Goal: Complete application form

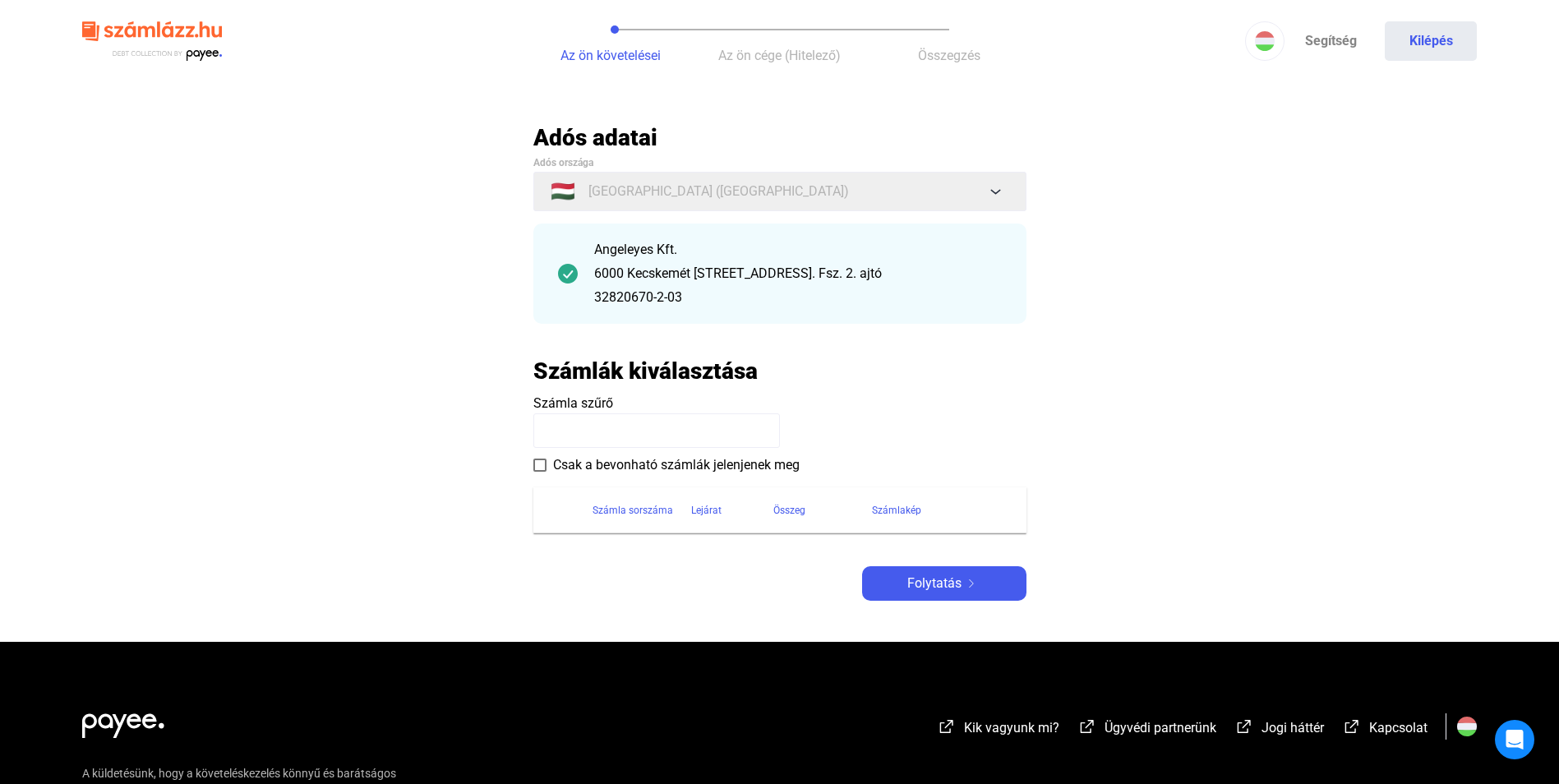
click at [547, 466] on label "Csak a bevonható számlák jelenjenek meg" at bounding box center [666, 465] width 266 height 20
click at [602, 429] on input at bounding box center [656, 431] width 246 height 34
type input "**********"
click at [928, 582] on span "Folytatás" at bounding box center [934, 584] width 54 height 20
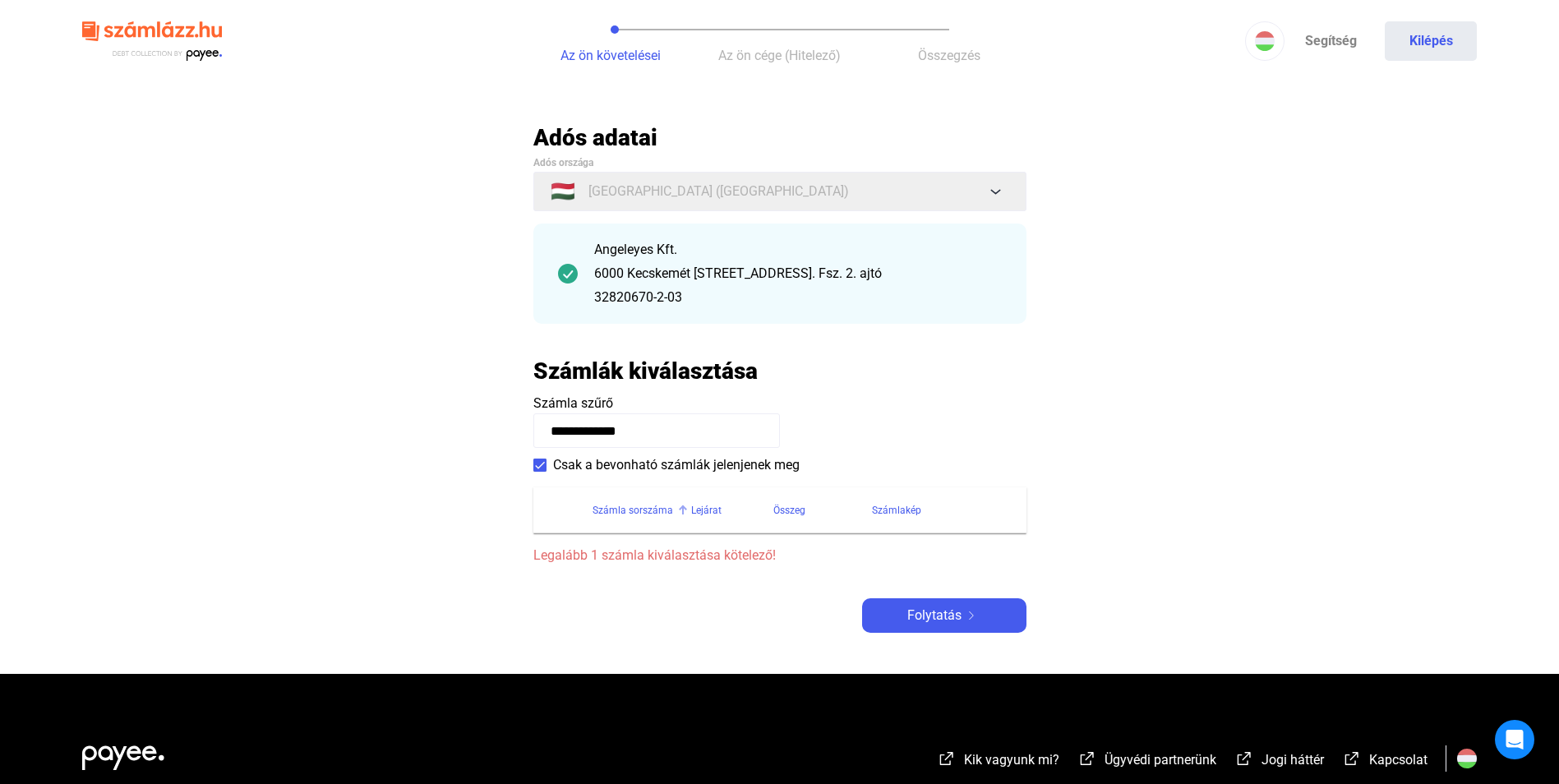
click at [628, 504] on div "Számla sorszáma" at bounding box center [632, 511] width 81 height 20
click at [541, 460] on span at bounding box center [540, 464] width 14 height 14
click at [986, 624] on div "Folytatás" at bounding box center [944, 616] width 155 height 20
click at [717, 430] on input "**********" at bounding box center [656, 431] width 246 height 34
click at [646, 515] on div "Számla sorszáma" at bounding box center [632, 511] width 81 height 20
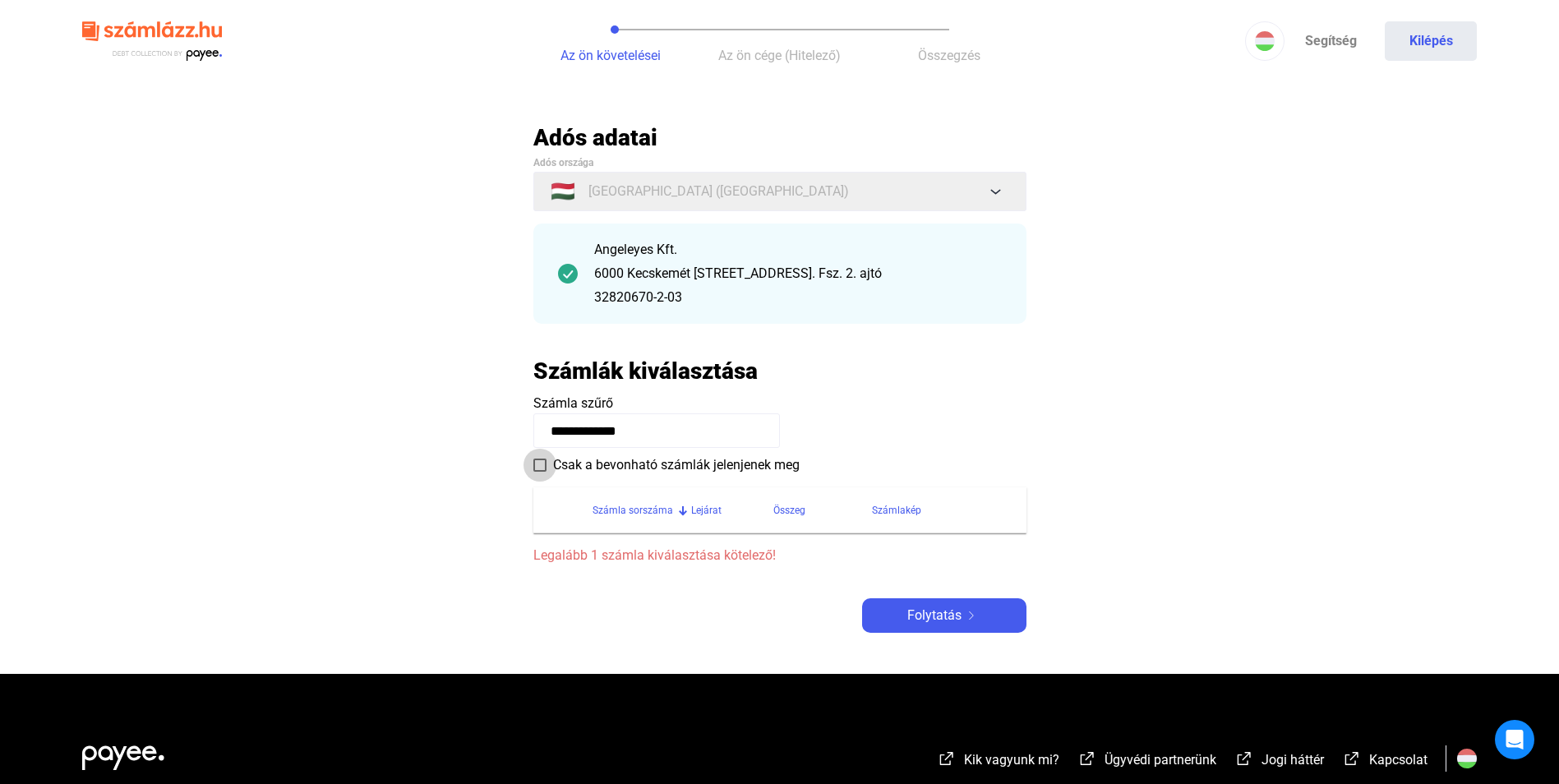
click at [600, 464] on span "Csak a bevonható számlák jelenjenek meg" at bounding box center [676, 465] width 246 height 20
click at [629, 507] on div "Számla sorszáma" at bounding box center [632, 511] width 81 height 20
drag, startPoint x: 629, startPoint y: 507, endPoint x: 703, endPoint y: 509, distance: 74.0
click at [703, 509] on div "Lejárat" at bounding box center [706, 511] width 31 height 20
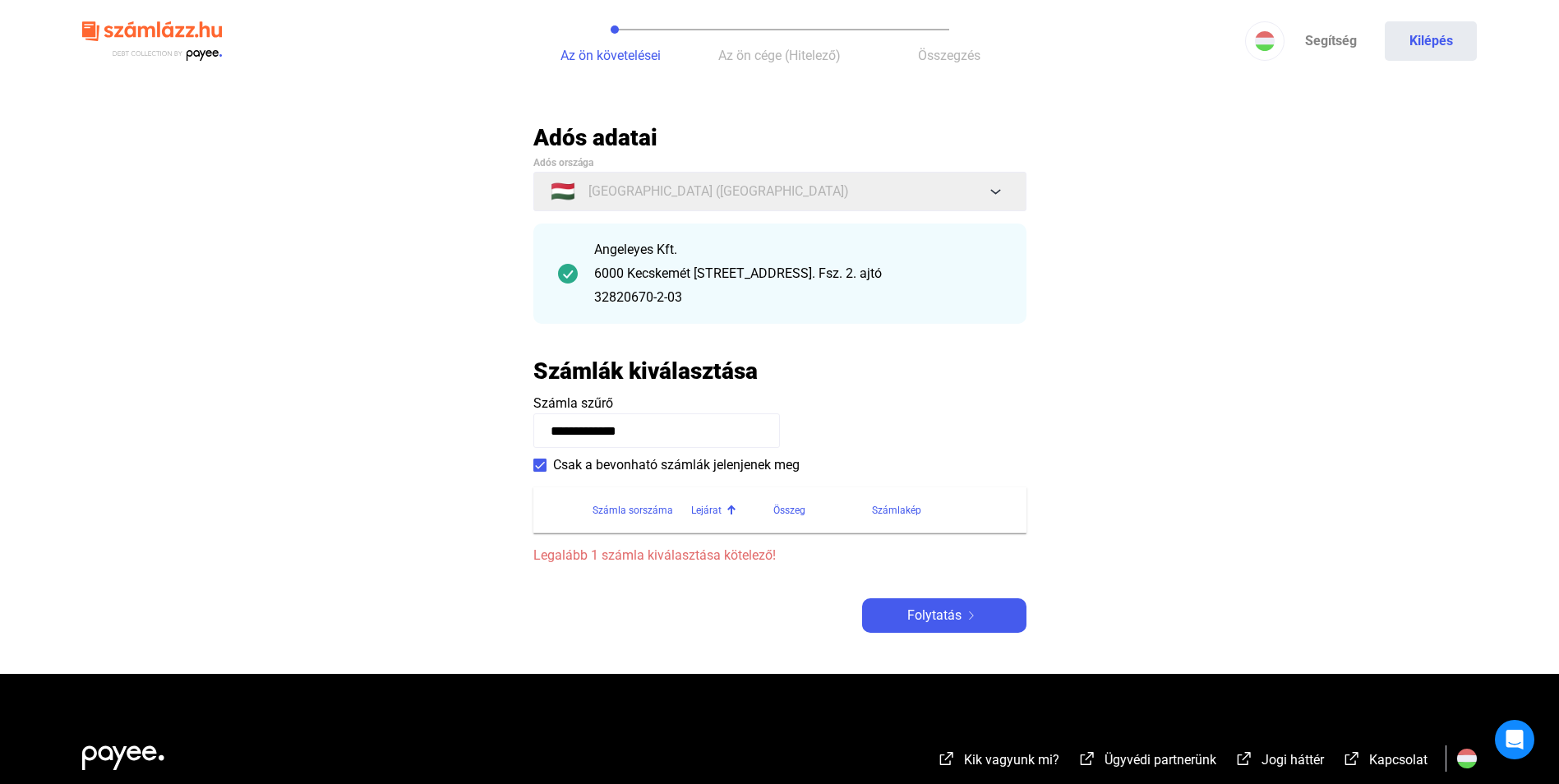
click at [703, 509] on div "Lejárat" at bounding box center [706, 511] width 31 height 20
drag, startPoint x: 703, startPoint y: 509, endPoint x: 779, endPoint y: 505, distance: 76.1
click at [779, 505] on div "Összeg" at bounding box center [789, 511] width 32 height 20
drag, startPoint x: 782, startPoint y: 506, endPoint x: 908, endPoint y: 510, distance: 126.1
click at [783, 506] on div "Összeg" at bounding box center [789, 511] width 32 height 20
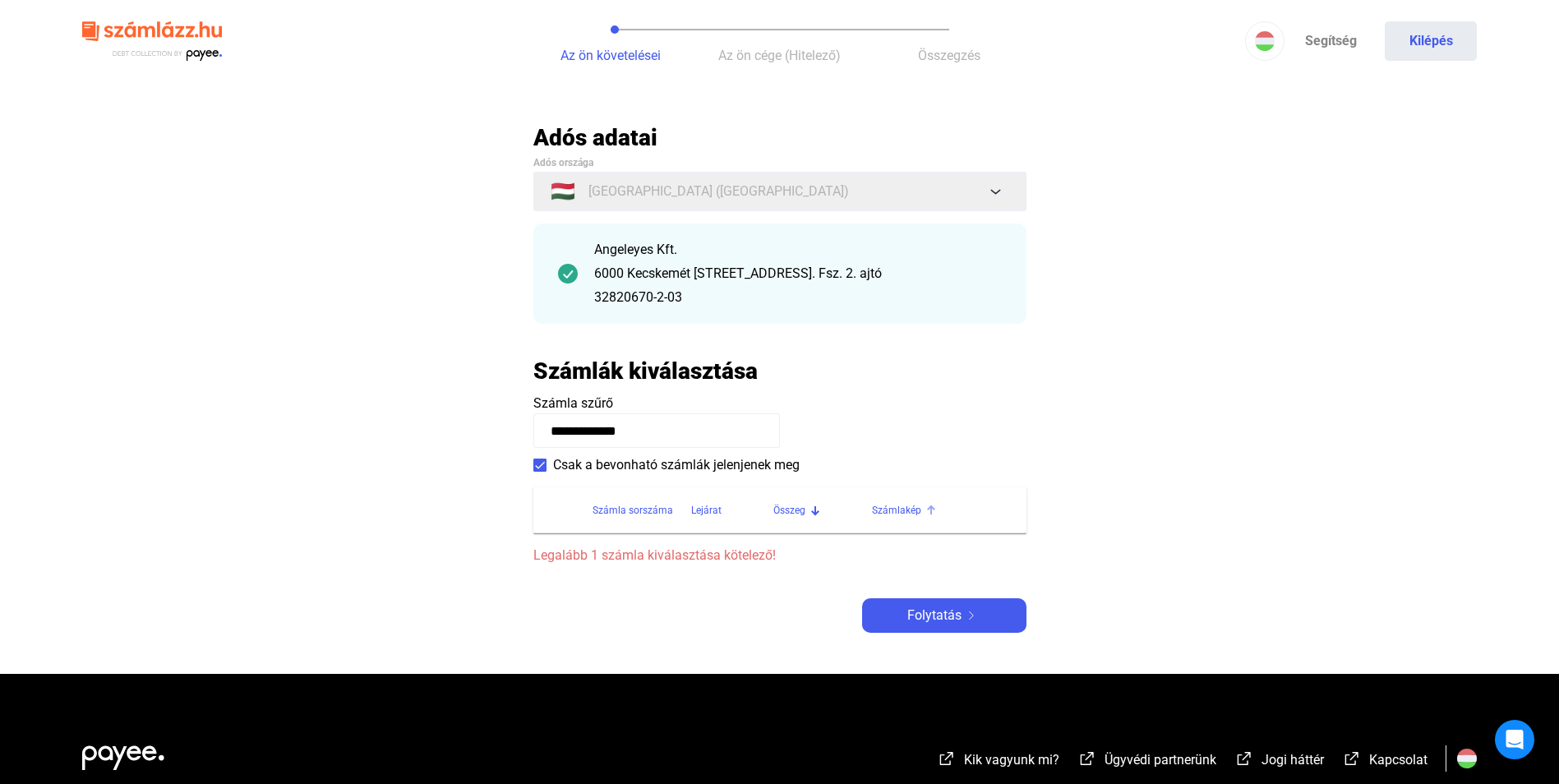
click at [913, 510] on div "Számlakép" at bounding box center [896, 511] width 49 height 20
click at [686, 557] on span "Legalább 1 számla kiválasztása kötelező!" at bounding box center [780, 556] width 493 height 20
click at [965, 617] on img at bounding box center [971, 615] width 20 height 8
drag, startPoint x: 646, startPoint y: 435, endPoint x: 515, endPoint y: 443, distance: 131.2
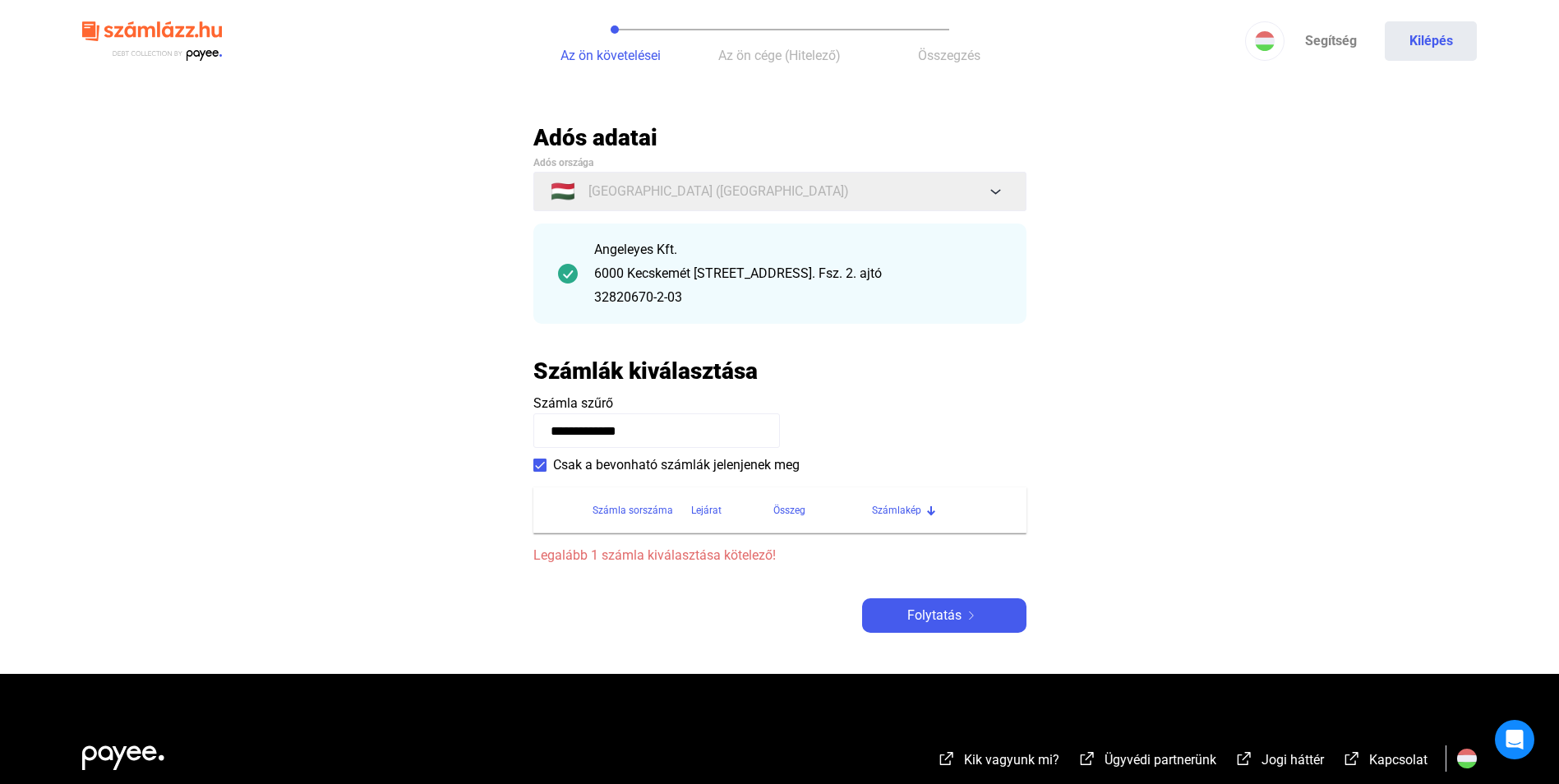
click at [521, 443] on main "**********" at bounding box center [780, 398] width 1559 height 550
click at [971, 614] on img at bounding box center [971, 615] width 20 height 8
click at [970, 610] on div "Folytatás" at bounding box center [944, 616] width 155 height 20
click at [681, 574] on div "Adós adatai Adós országa 🇭🇺 [GEOGRAPHIC_DATA] ([GEOGRAPHIC_DATA]) Angeleyes Kft…" at bounding box center [780, 378] width 493 height 510
